Goal: Information Seeking & Learning: Learn about a topic

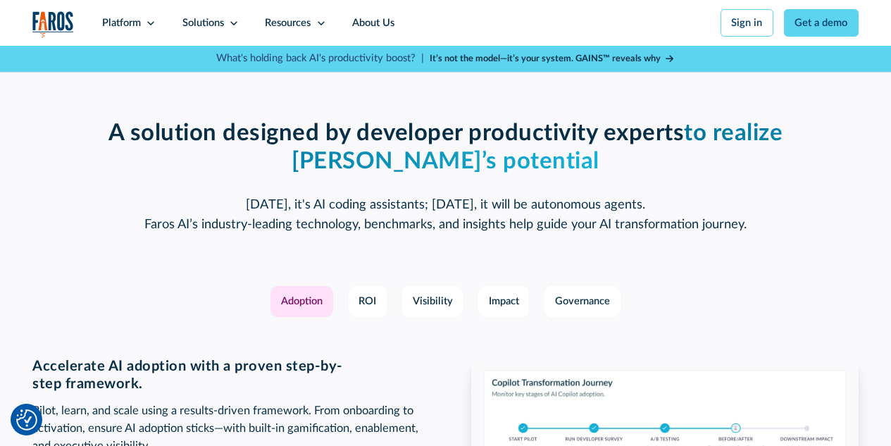
click at [572, 62] on strong "It’s not the model—it’s your system. GAINS™ reveals why" at bounding box center [545, 58] width 231 height 8
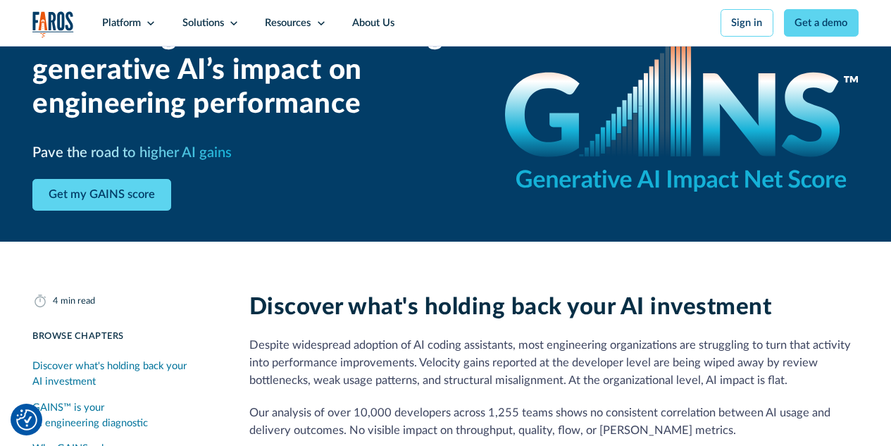
scroll to position [141, 0]
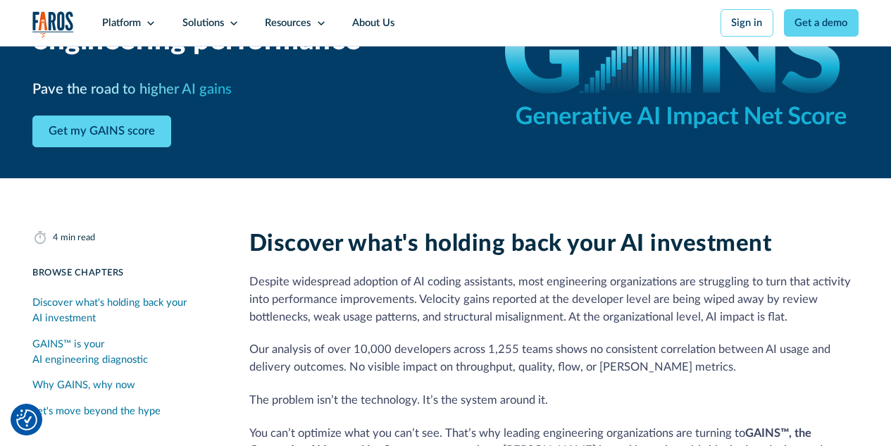
click at [27, 416] on img "Cookie Settings" at bounding box center [26, 419] width 21 height 21
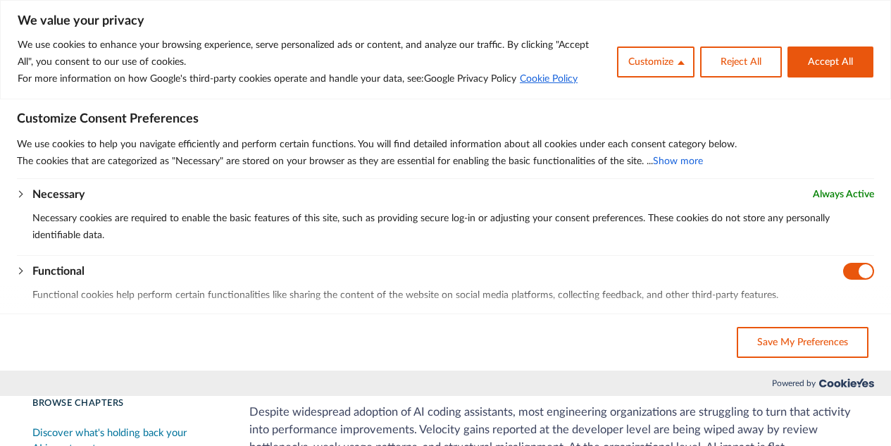
scroll to position [0, 0]
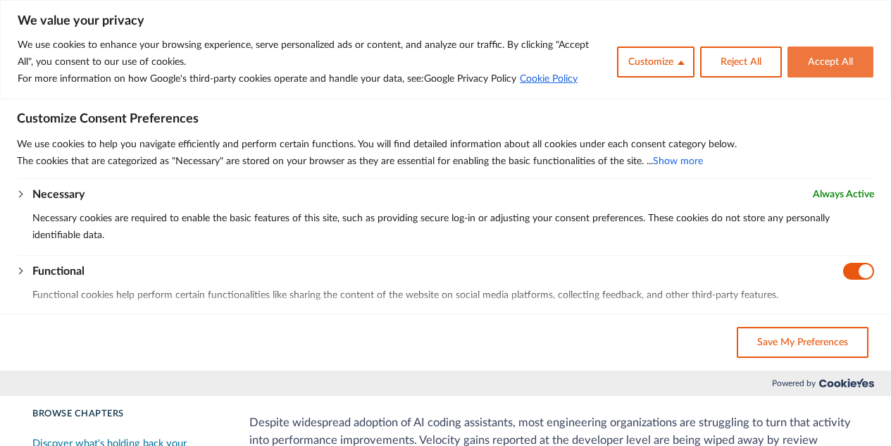
click at [840, 56] on button "Accept All" at bounding box center [830, 61] width 86 height 31
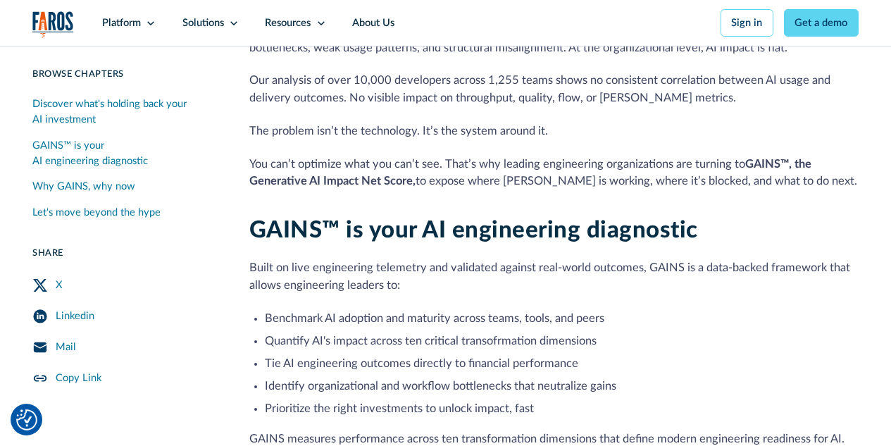
scroll to position [422, 0]
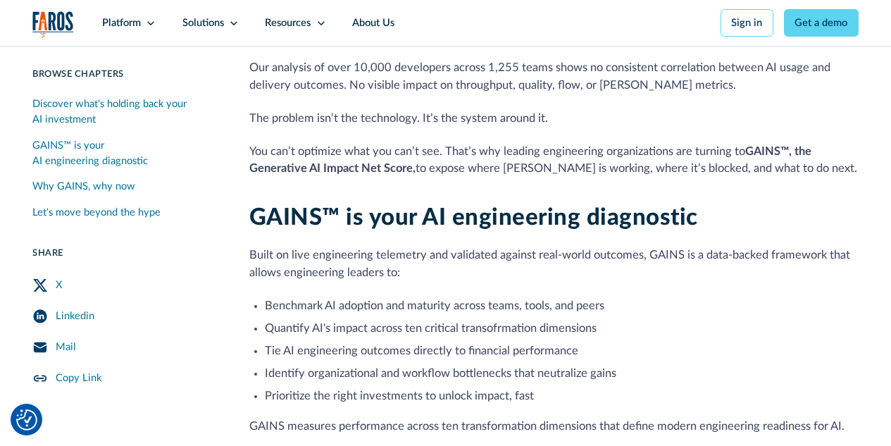
click at [37, 319] on icon "LinkedIn Share" at bounding box center [37, 317] width 1 height 4
